Goal: Transaction & Acquisition: Purchase product/service

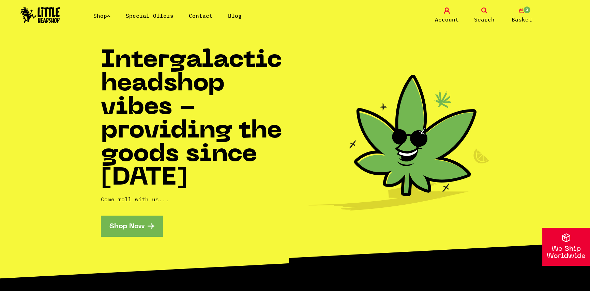
click at [525, 13] on span "3" at bounding box center [527, 10] width 8 height 8
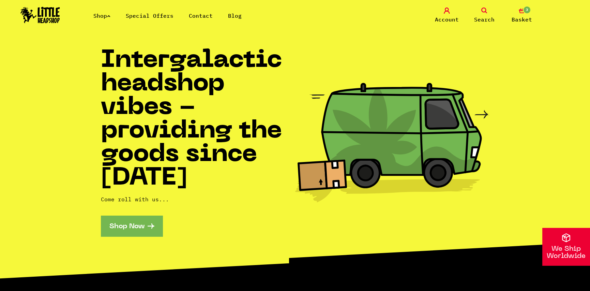
click at [525, 14] on link "3 Basket" at bounding box center [522, 15] width 34 height 16
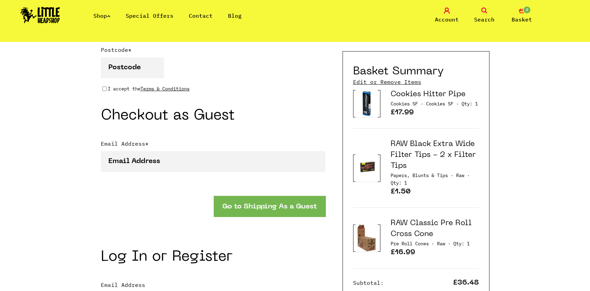
scroll to position [647, 0]
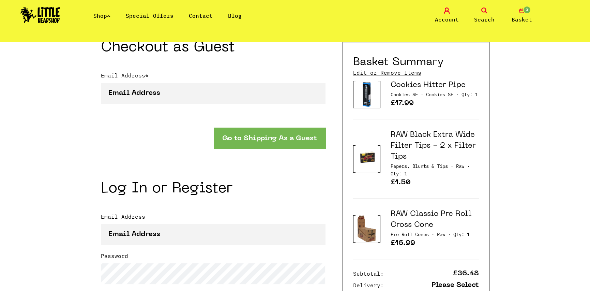
type input "[EMAIL_ADDRESS][DOMAIN_NAME]"
click at [396, 212] on link "RAW Classic Pre Roll Cross Cone" at bounding box center [431, 219] width 81 height 18
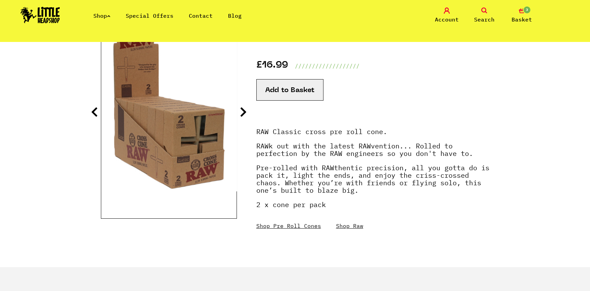
scroll to position [68, 0]
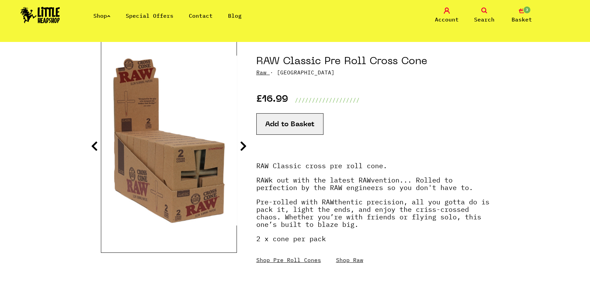
click at [242, 149] on icon at bounding box center [243, 145] width 7 height 11
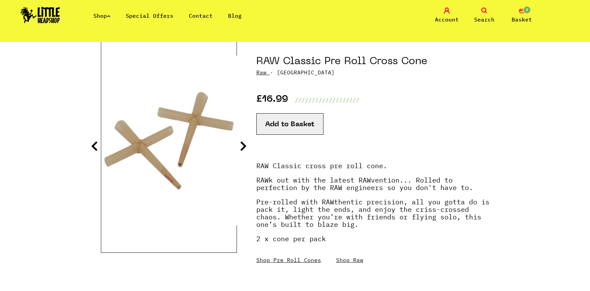
click at [242, 149] on icon at bounding box center [243, 145] width 7 height 11
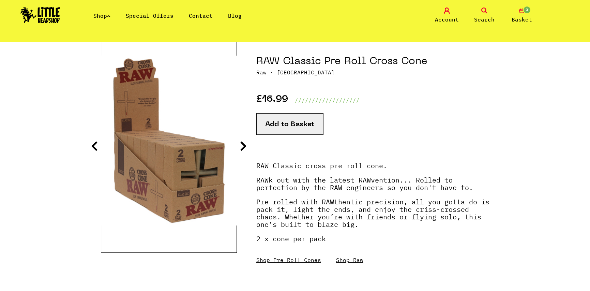
scroll to position [0, 0]
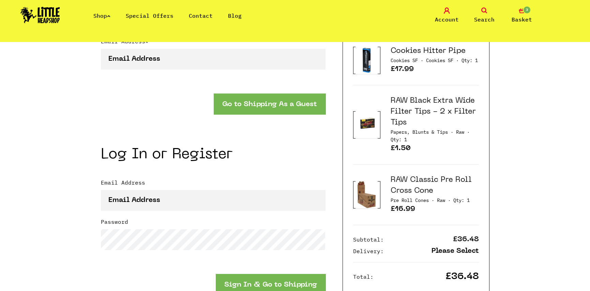
scroll to position [647, 0]
